Goal: Information Seeking & Learning: Learn about a topic

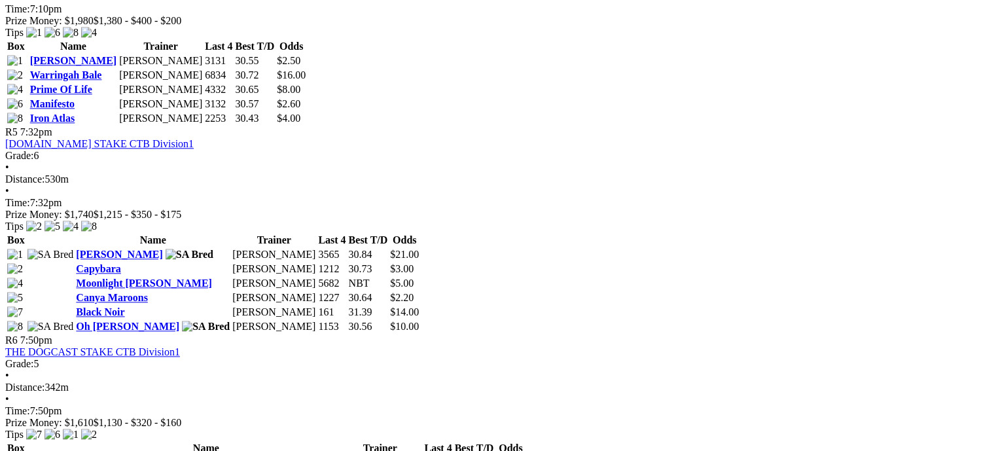
scroll to position [1440, 0]
